Goal: Information Seeking & Learning: Learn about a topic

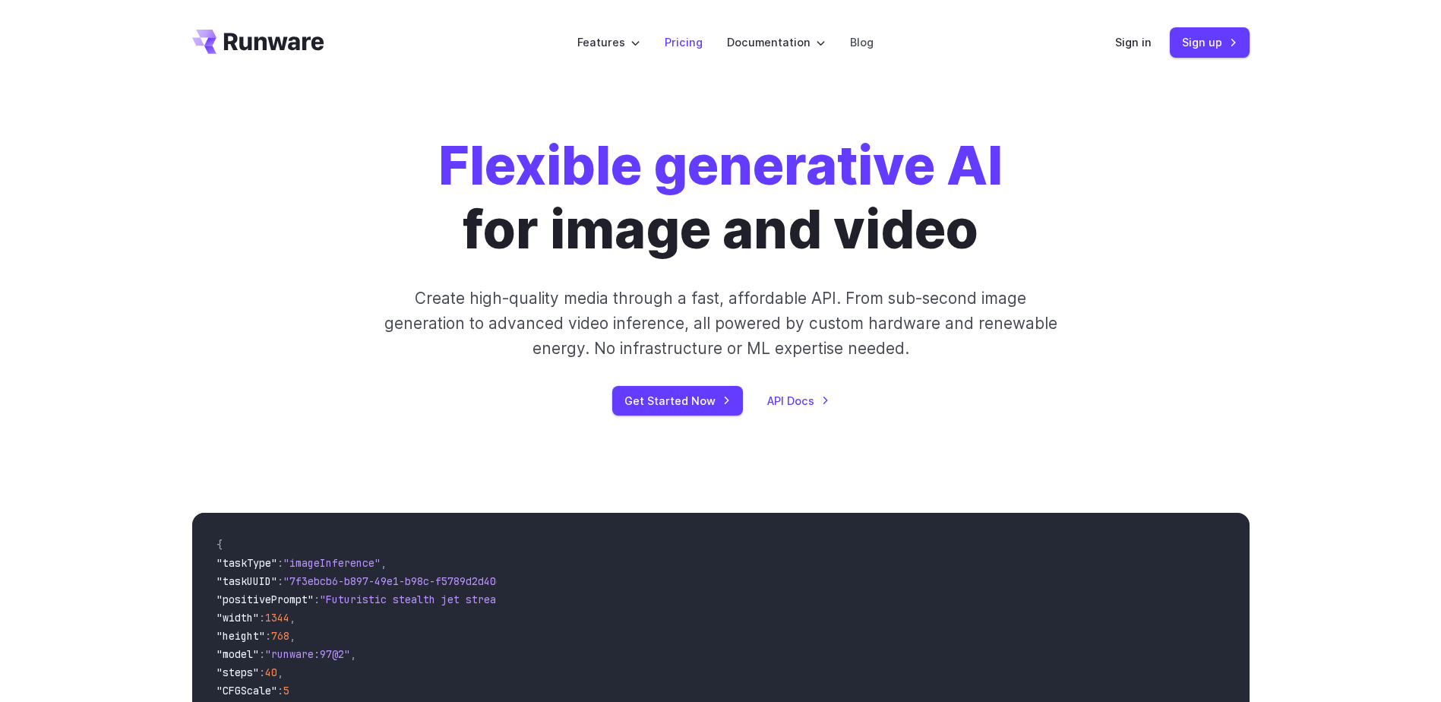
click at [687, 46] on link "Pricing" at bounding box center [684, 41] width 38 height 17
click at [685, 39] on link "Pricing" at bounding box center [684, 41] width 38 height 17
